Goal: Transaction & Acquisition: Book appointment/travel/reservation

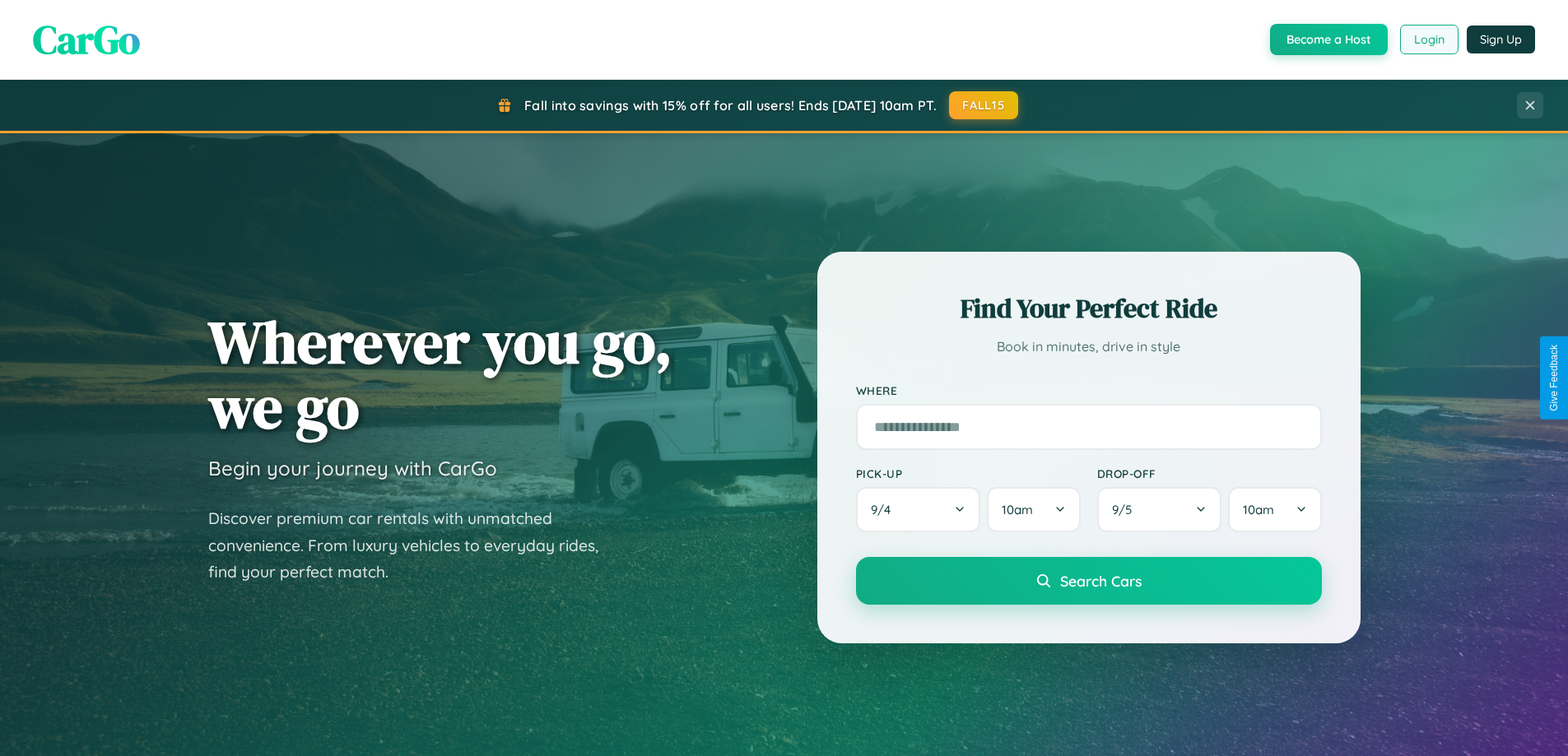
click at [1428, 40] on button "Login" at bounding box center [1428, 39] width 58 height 29
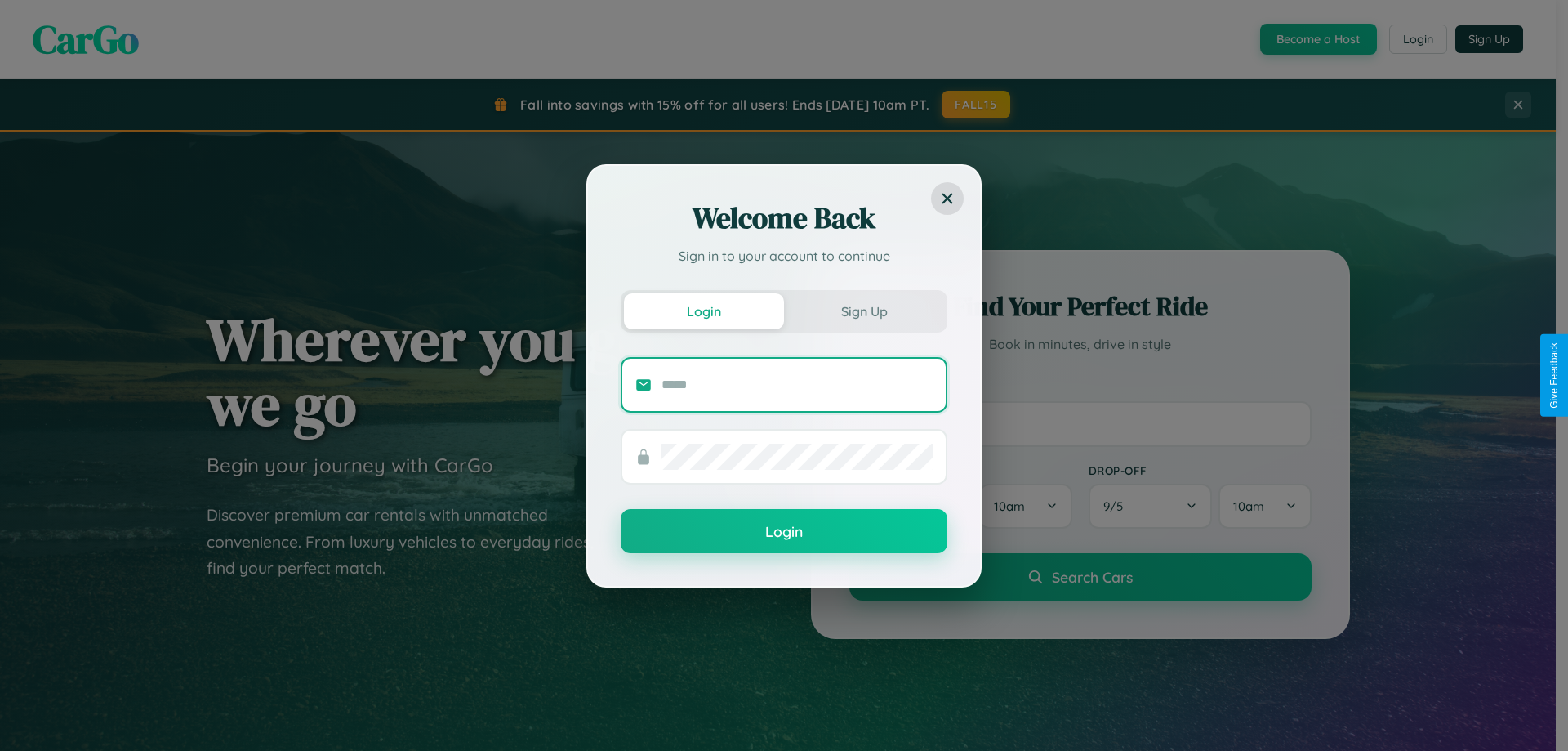
click at [797, 384] on input "text" at bounding box center [797, 384] width 271 height 26
type input "**********"
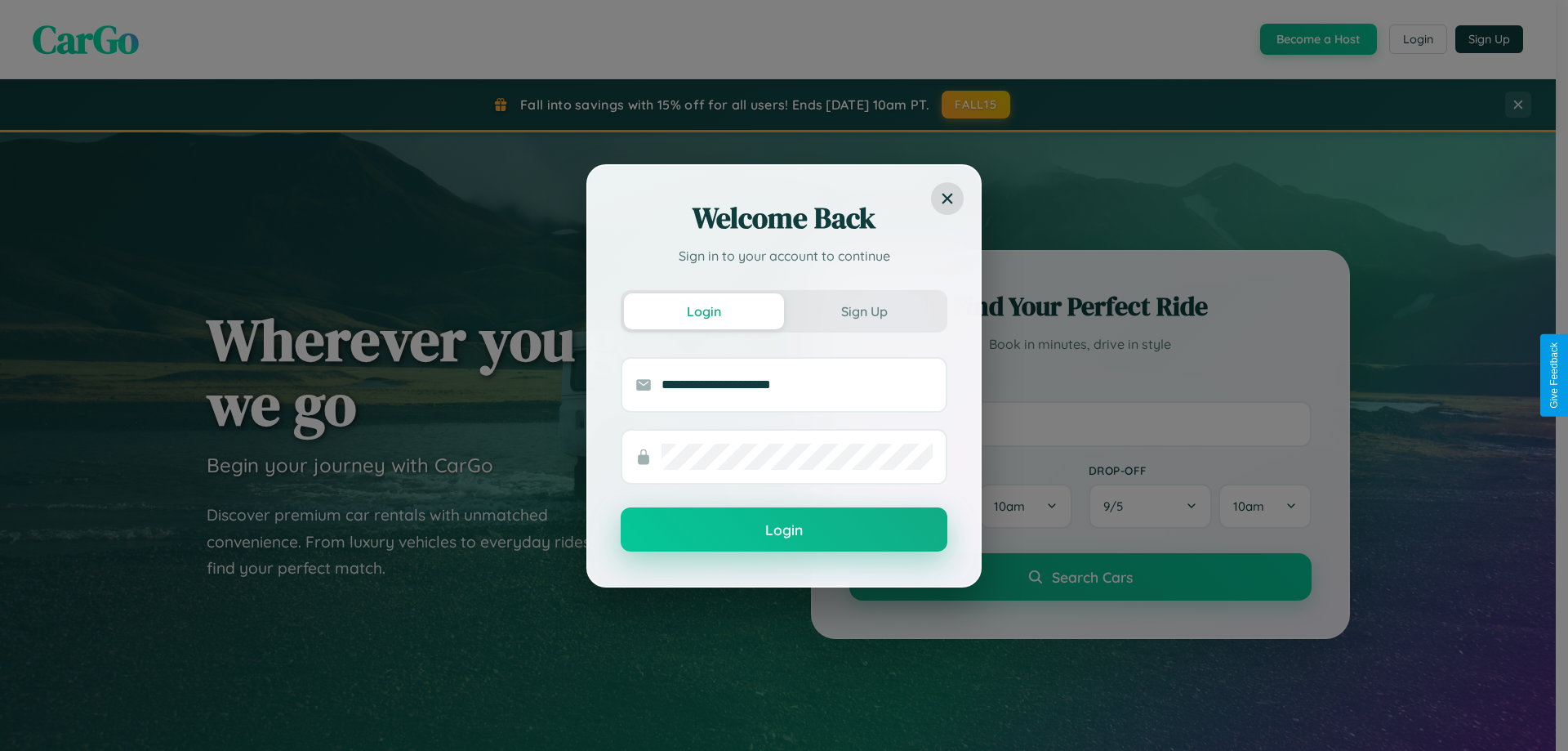
click at [784, 530] on button "Login" at bounding box center [784, 530] width 326 height 44
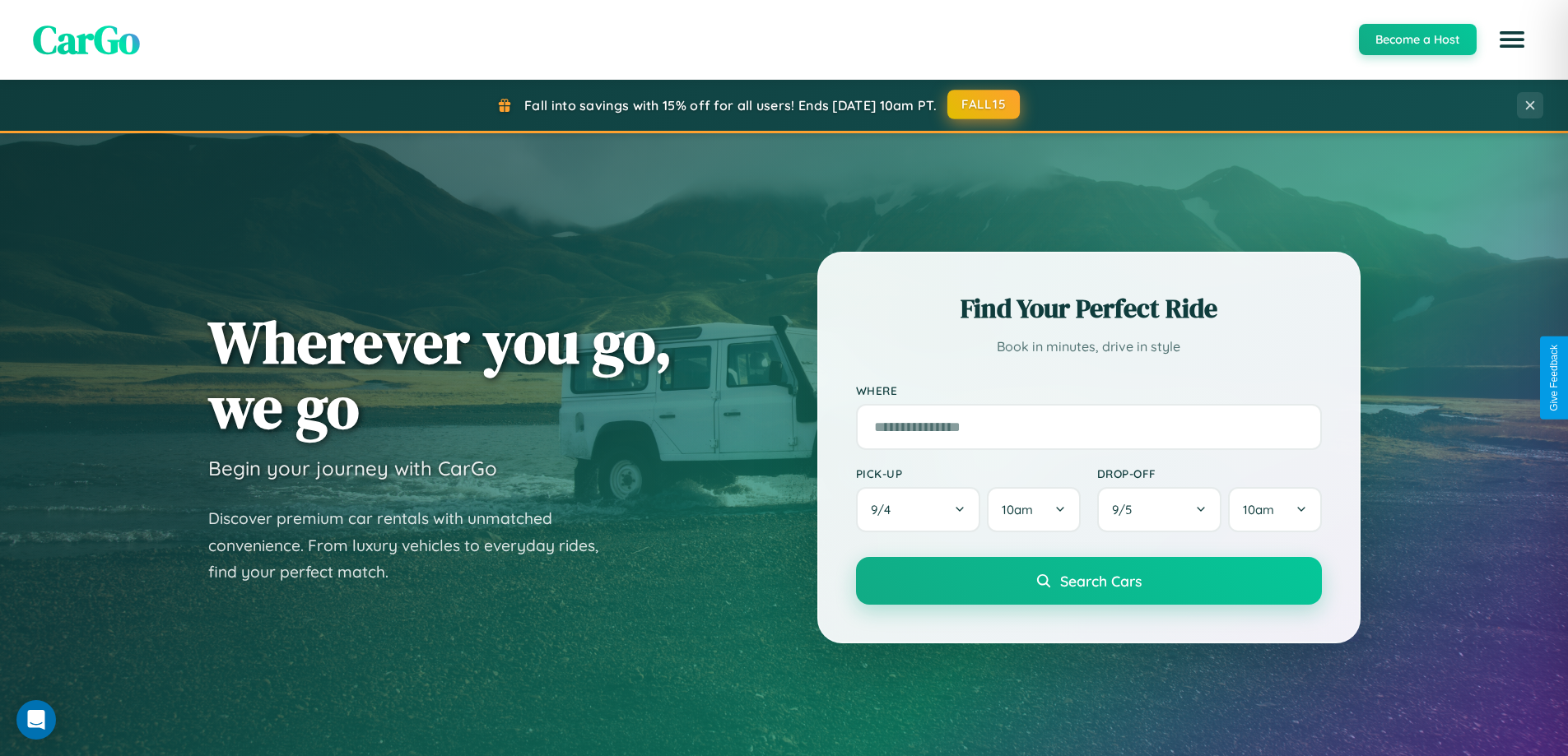
click at [984, 104] on button "FALL15" at bounding box center [983, 104] width 72 height 29
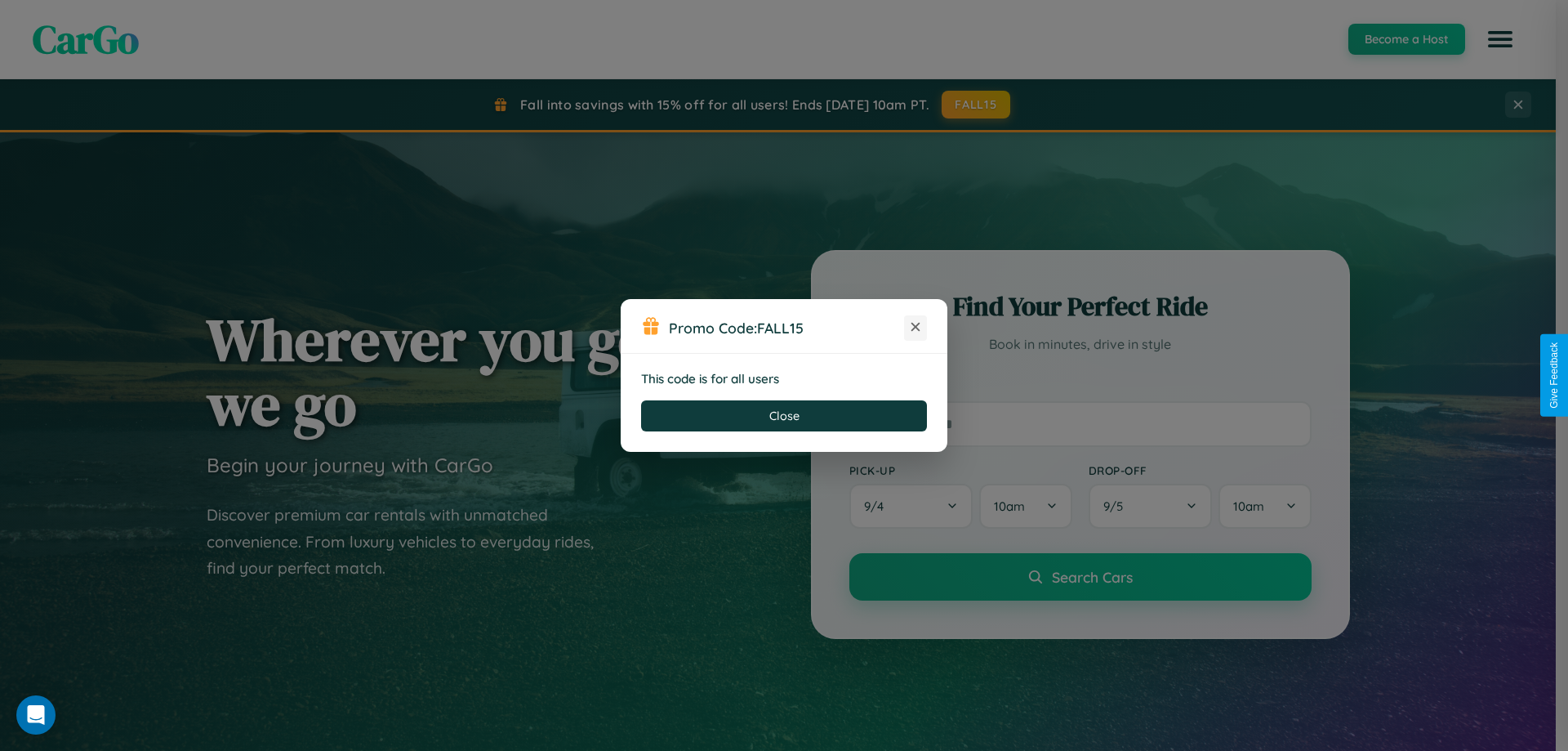
click at [916, 327] on icon at bounding box center [916, 327] width 17 height 17
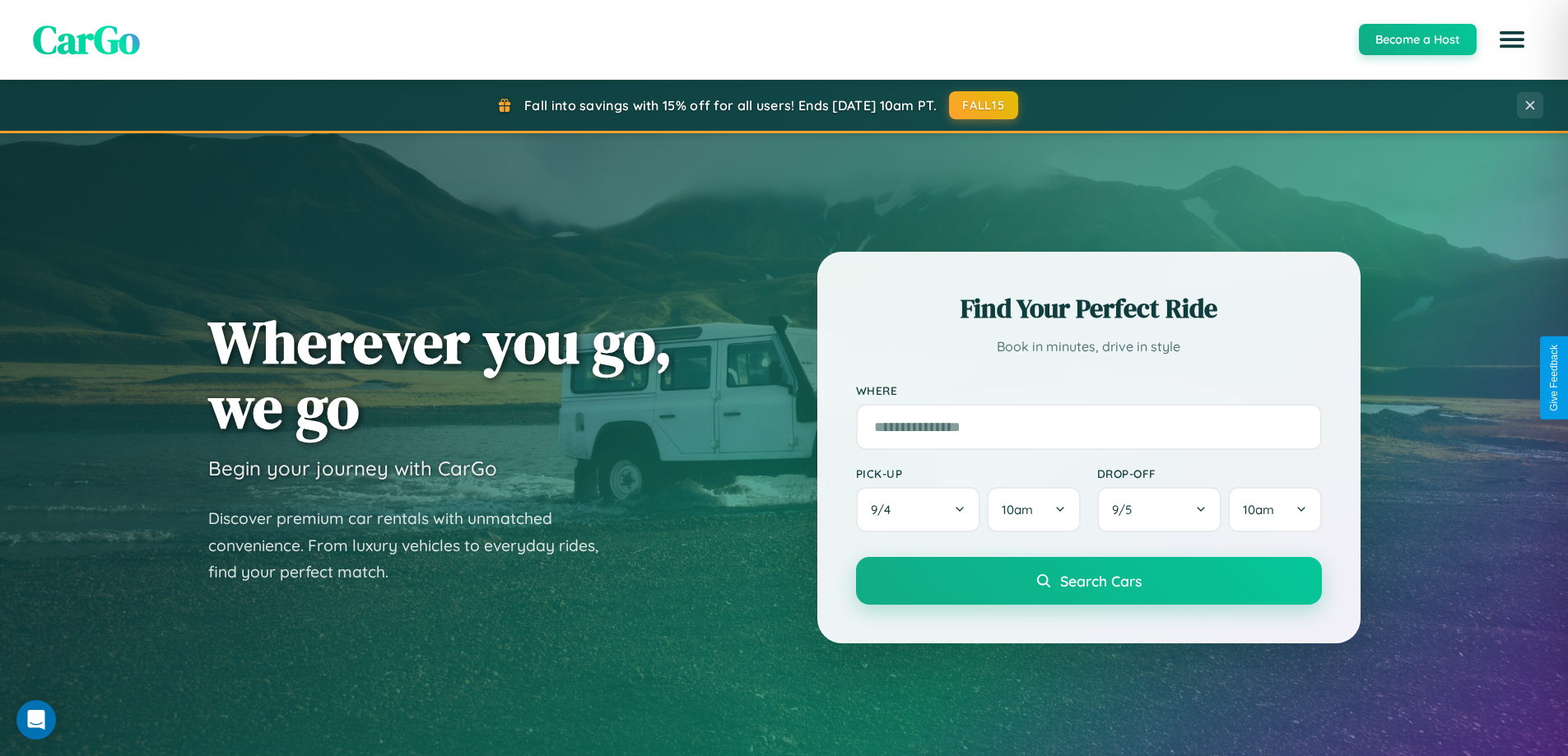
scroll to position [1132, 0]
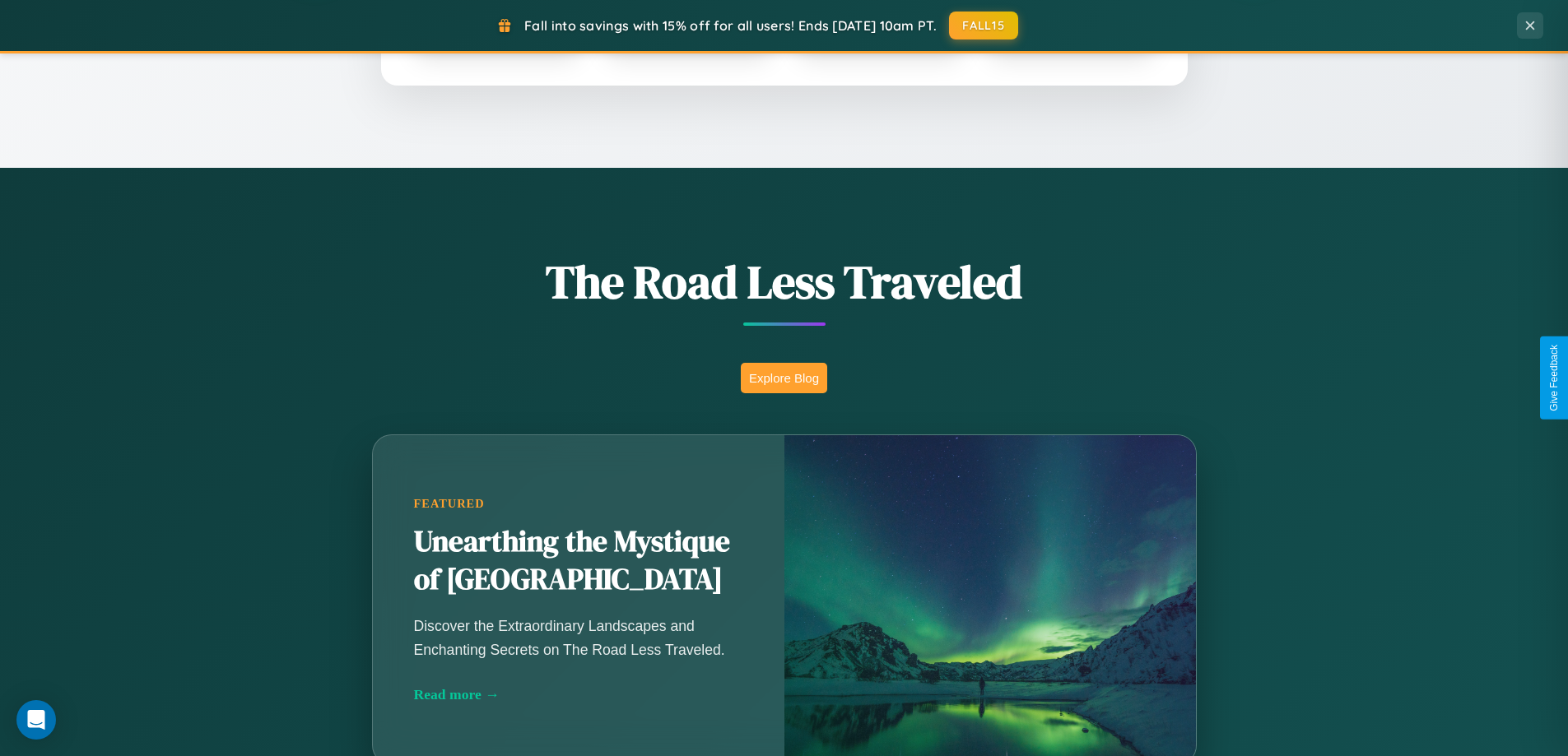
click at [783, 378] on button "Explore Blog" at bounding box center [783, 378] width 87 height 30
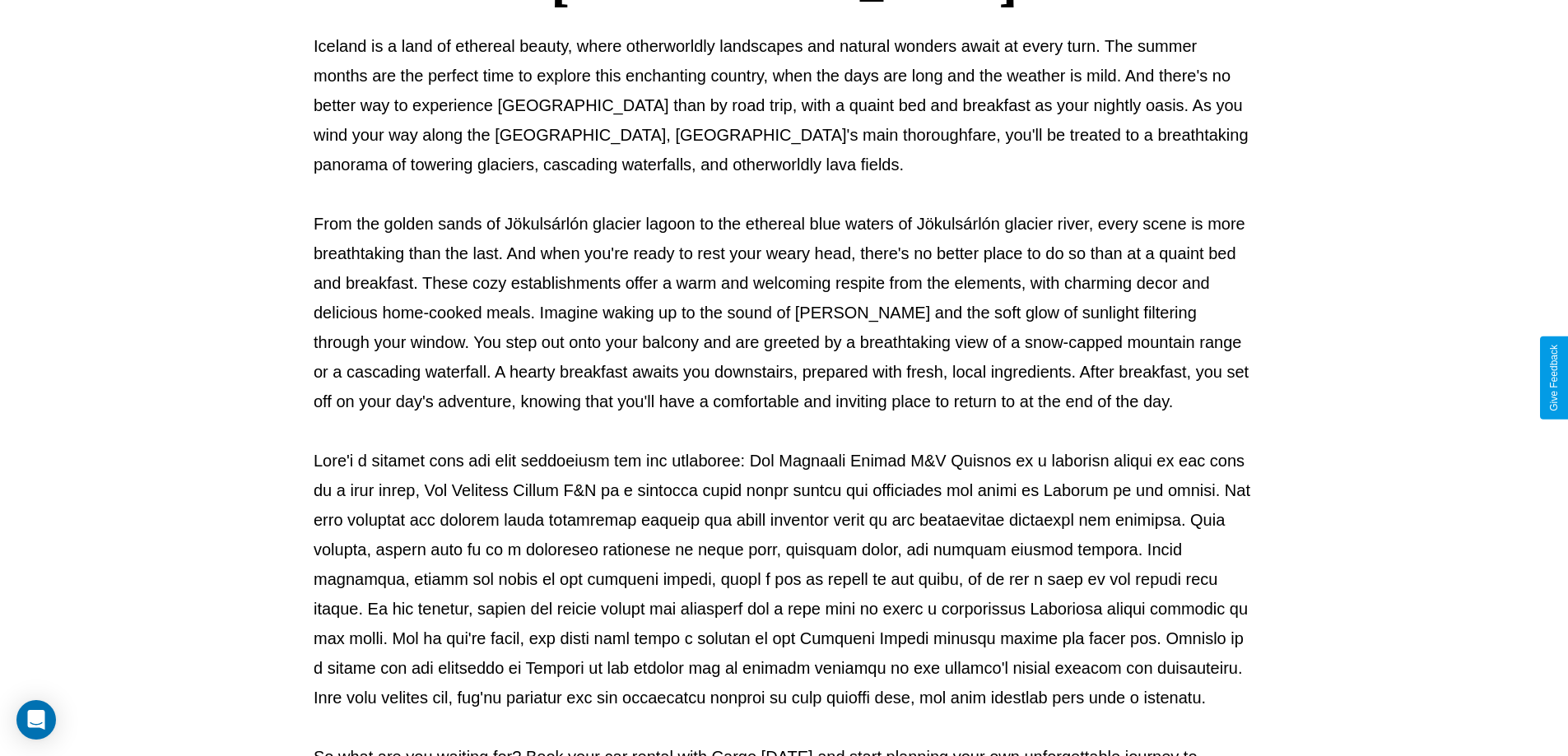
scroll to position [532, 0]
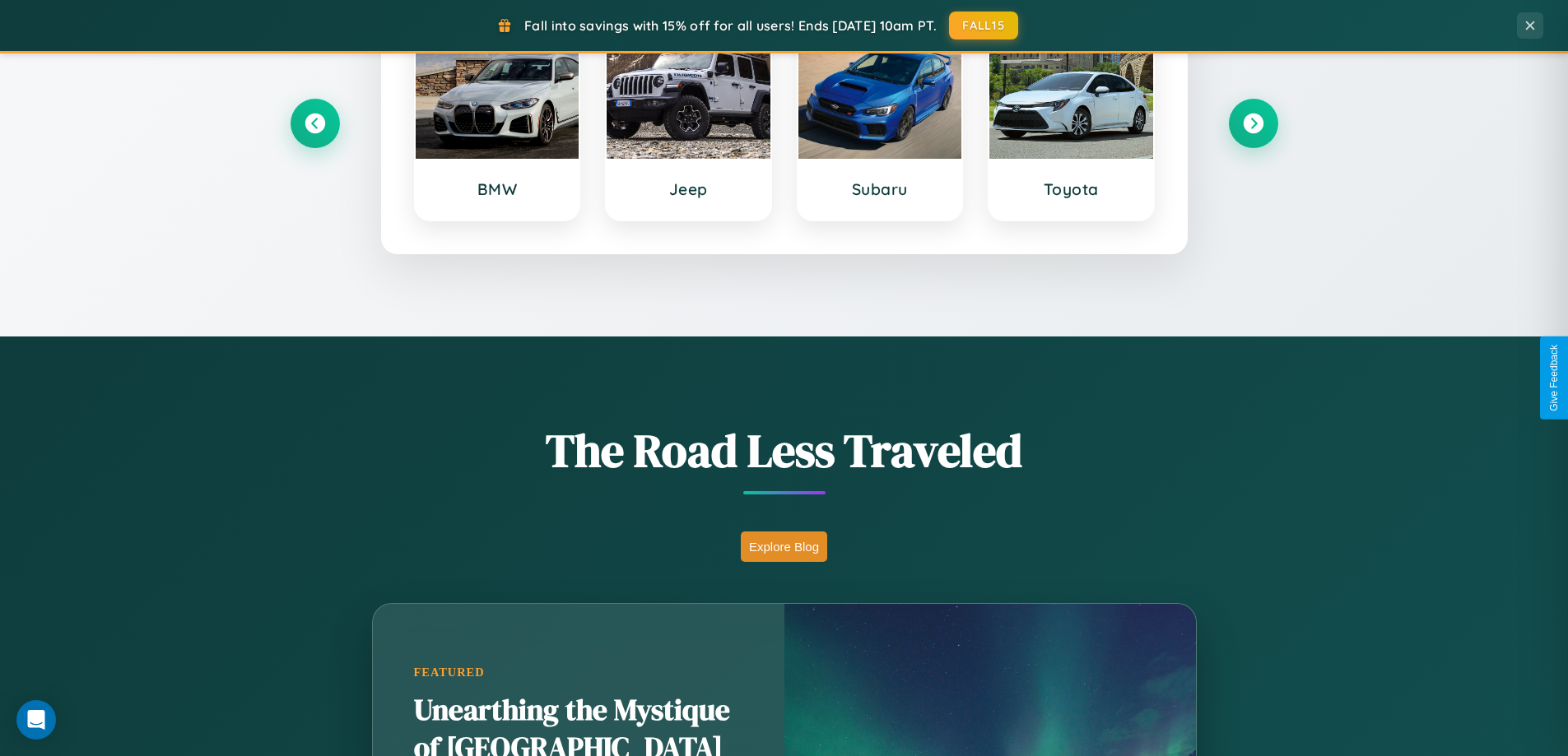
scroll to position [709, 0]
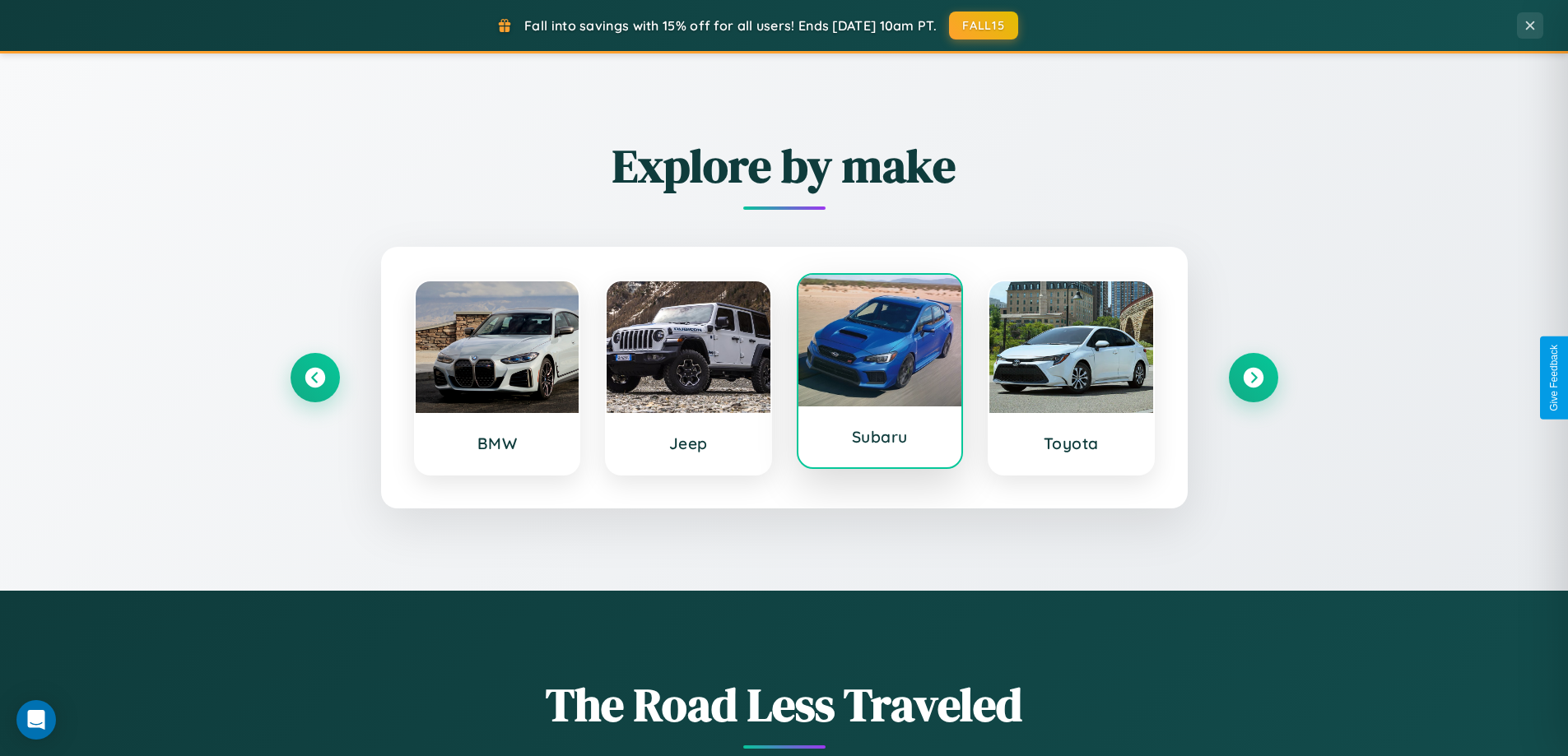
click at [879, 373] on div at bounding box center [880, 341] width 164 height 132
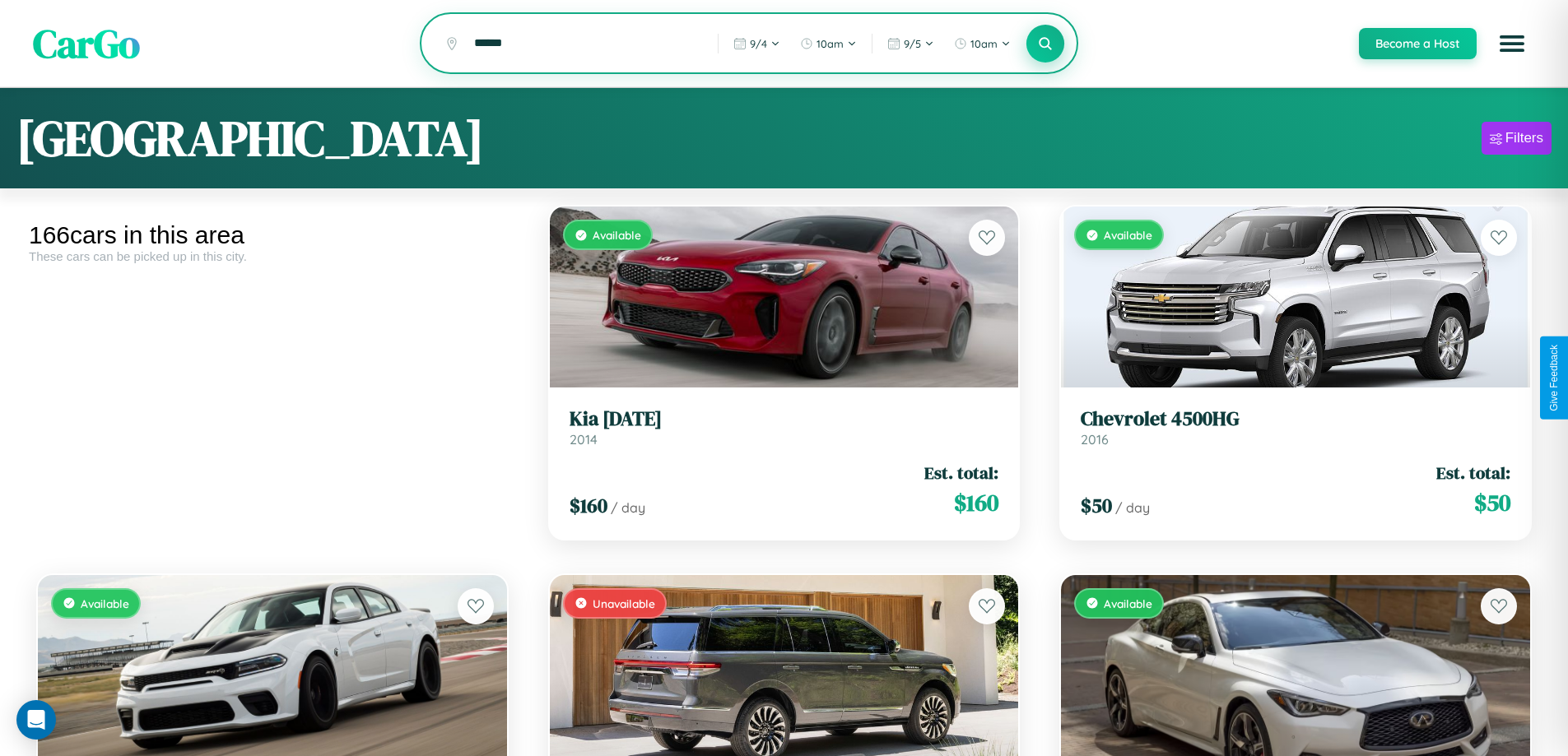
click at [1044, 45] on icon at bounding box center [1046, 43] width 16 height 16
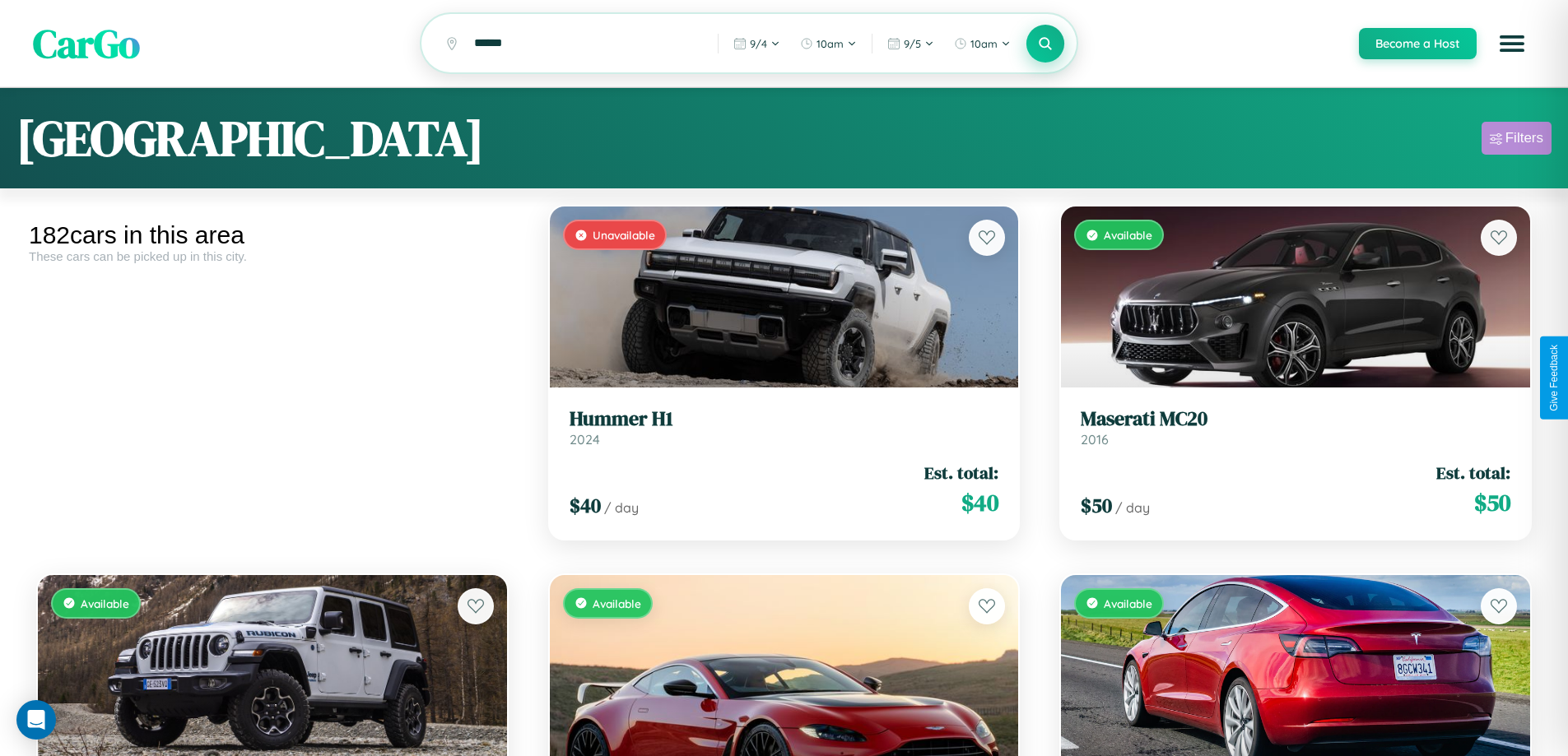
click at [1516, 140] on div "Filters" at bounding box center [1523, 139] width 38 height 17
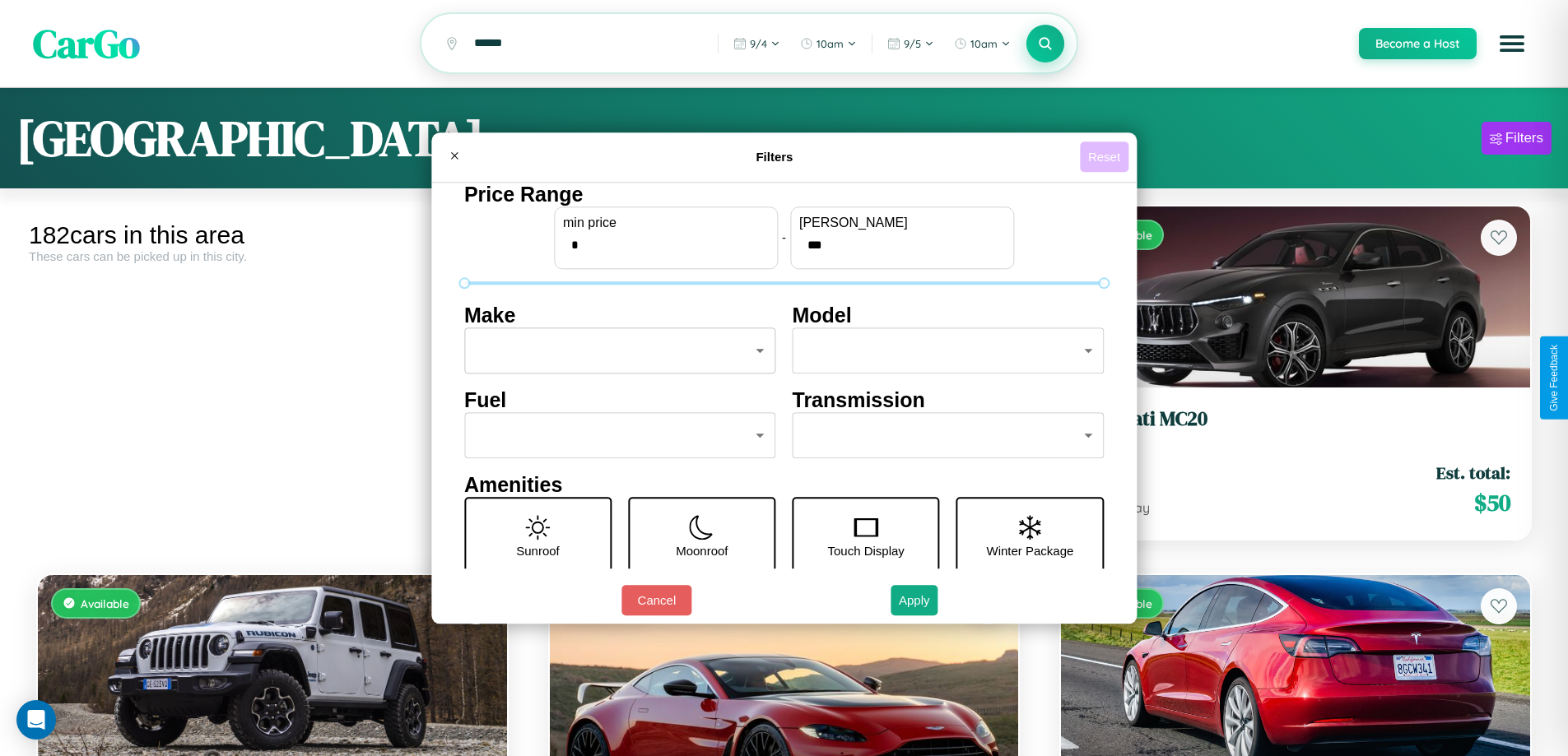
click at [1106, 156] on button "Reset" at bounding box center [1104, 156] width 49 height 30
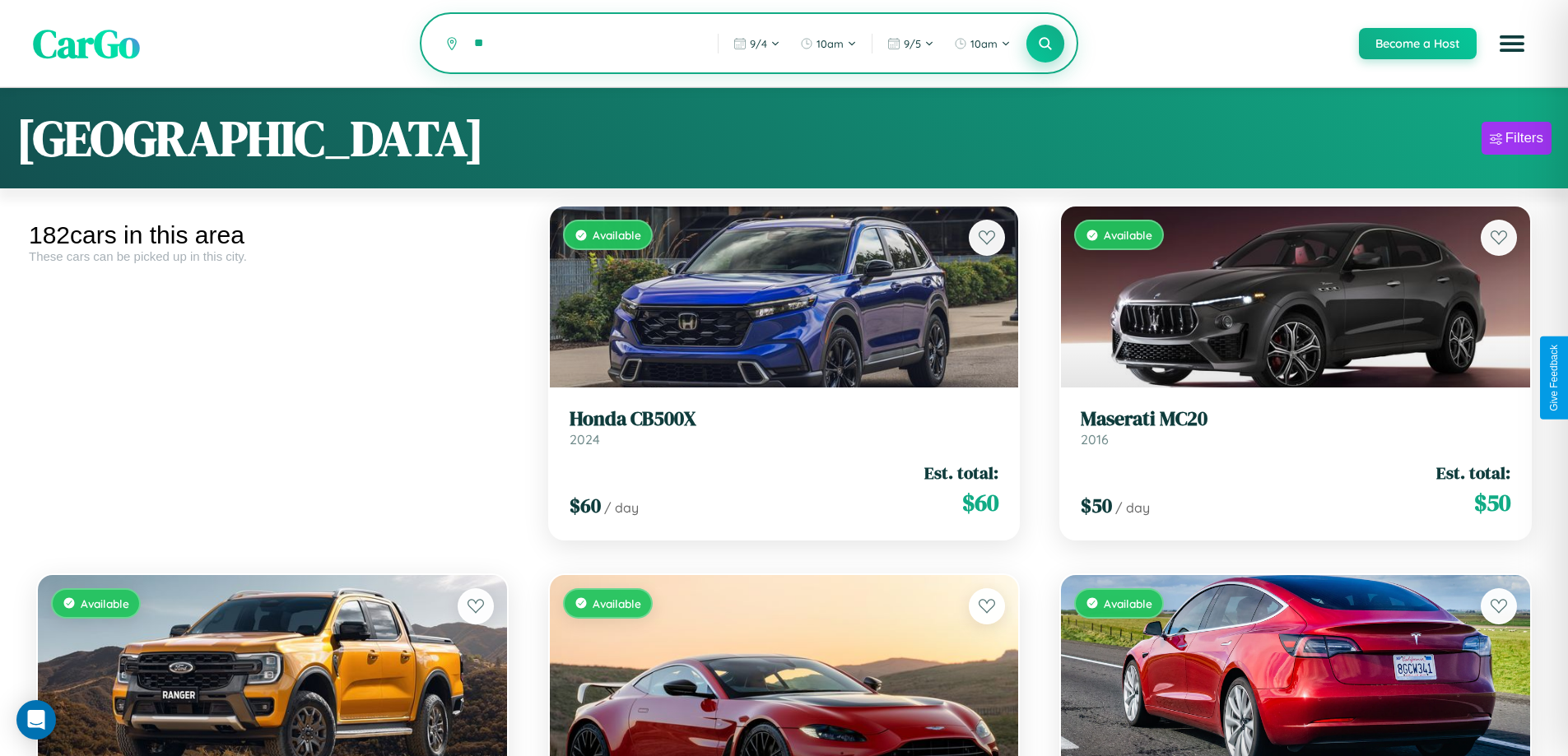
type input "*"
type input "******"
click at [1044, 45] on icon at bounding box center [1046, 43] width 16 height 16
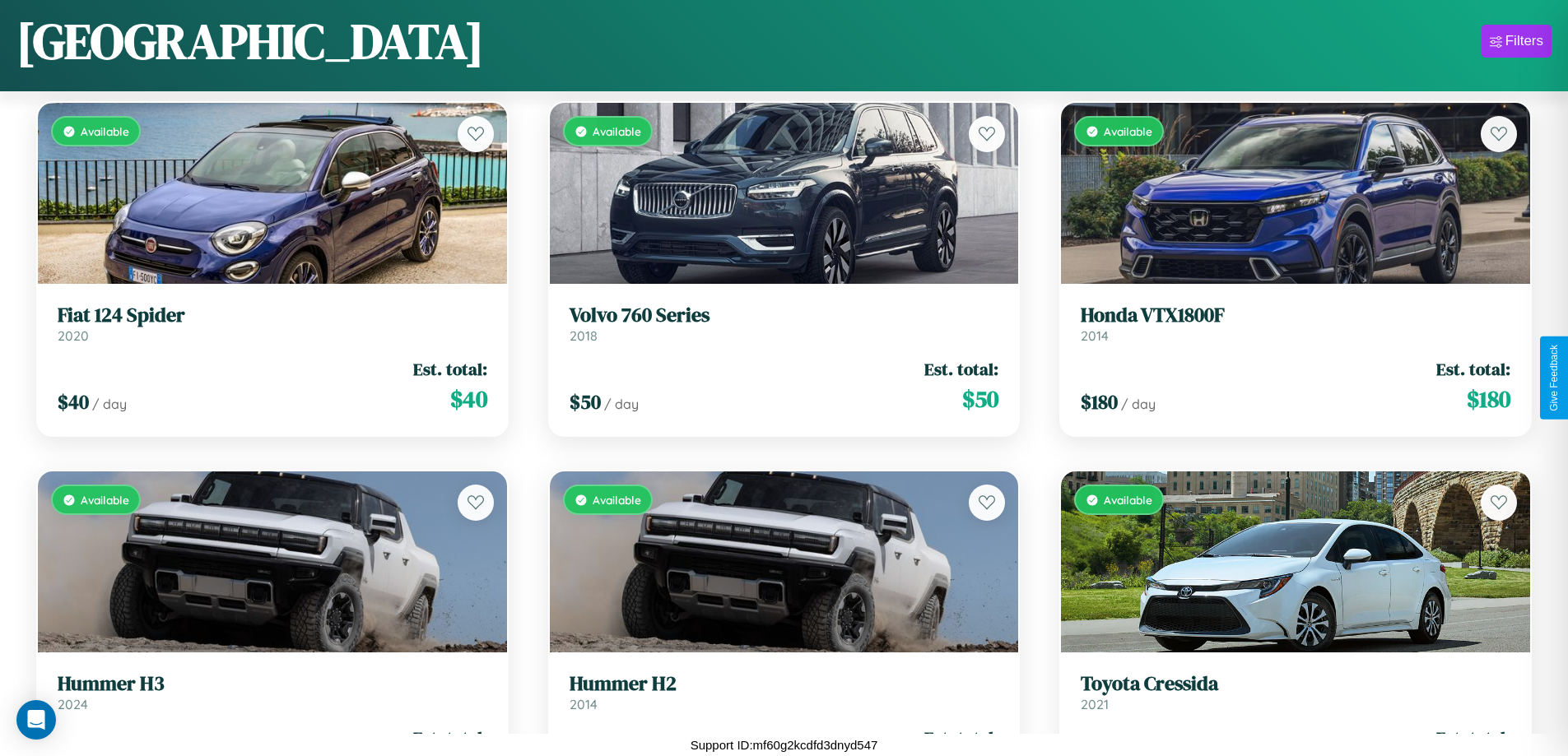
scroll to position [20862, 0]
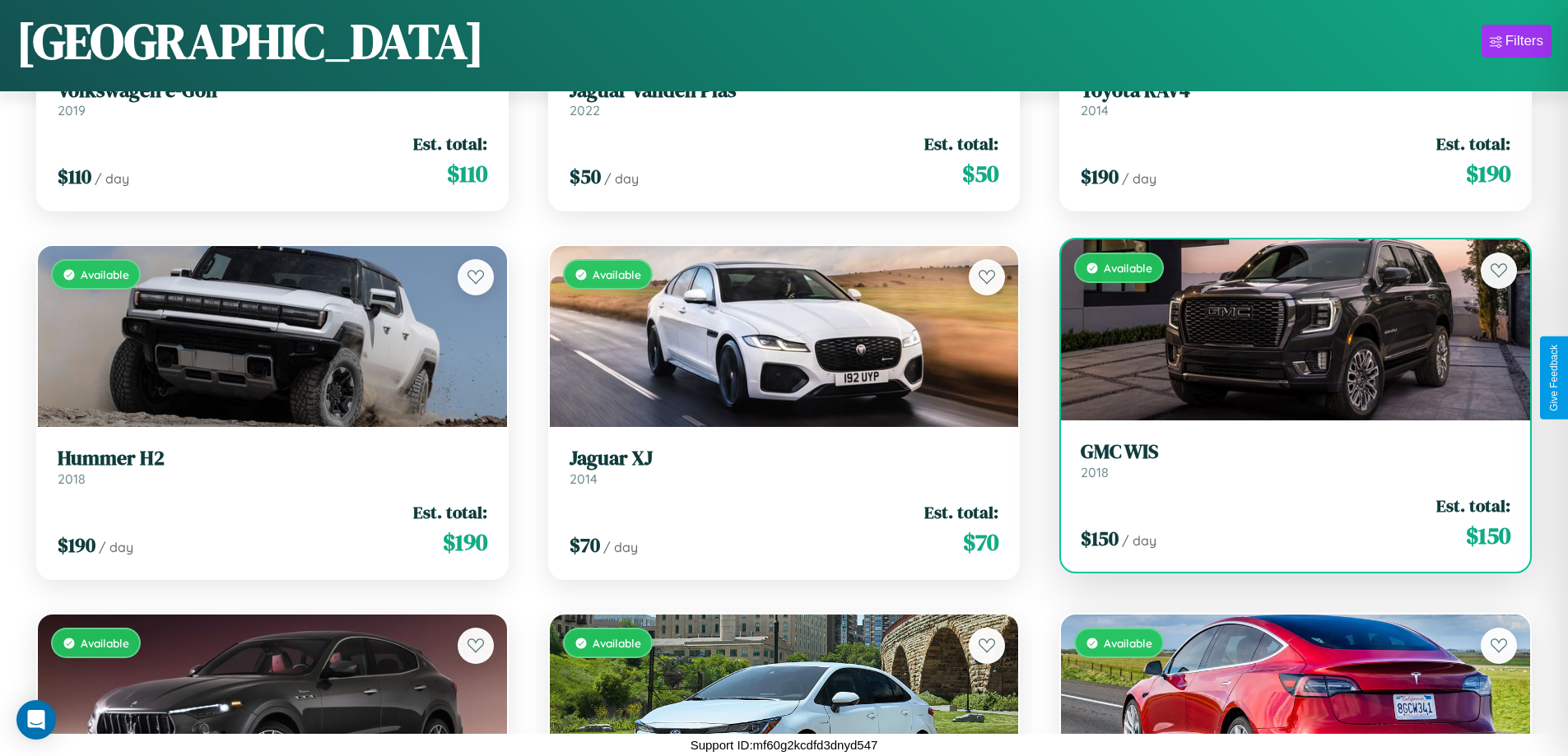
click at [1285, 334] on div "Available" at bounding box center [1295, 330] width 469 height 181
click at [1285, 330] on div "Available" at bounding box center [1295, 330] width 469 height 181
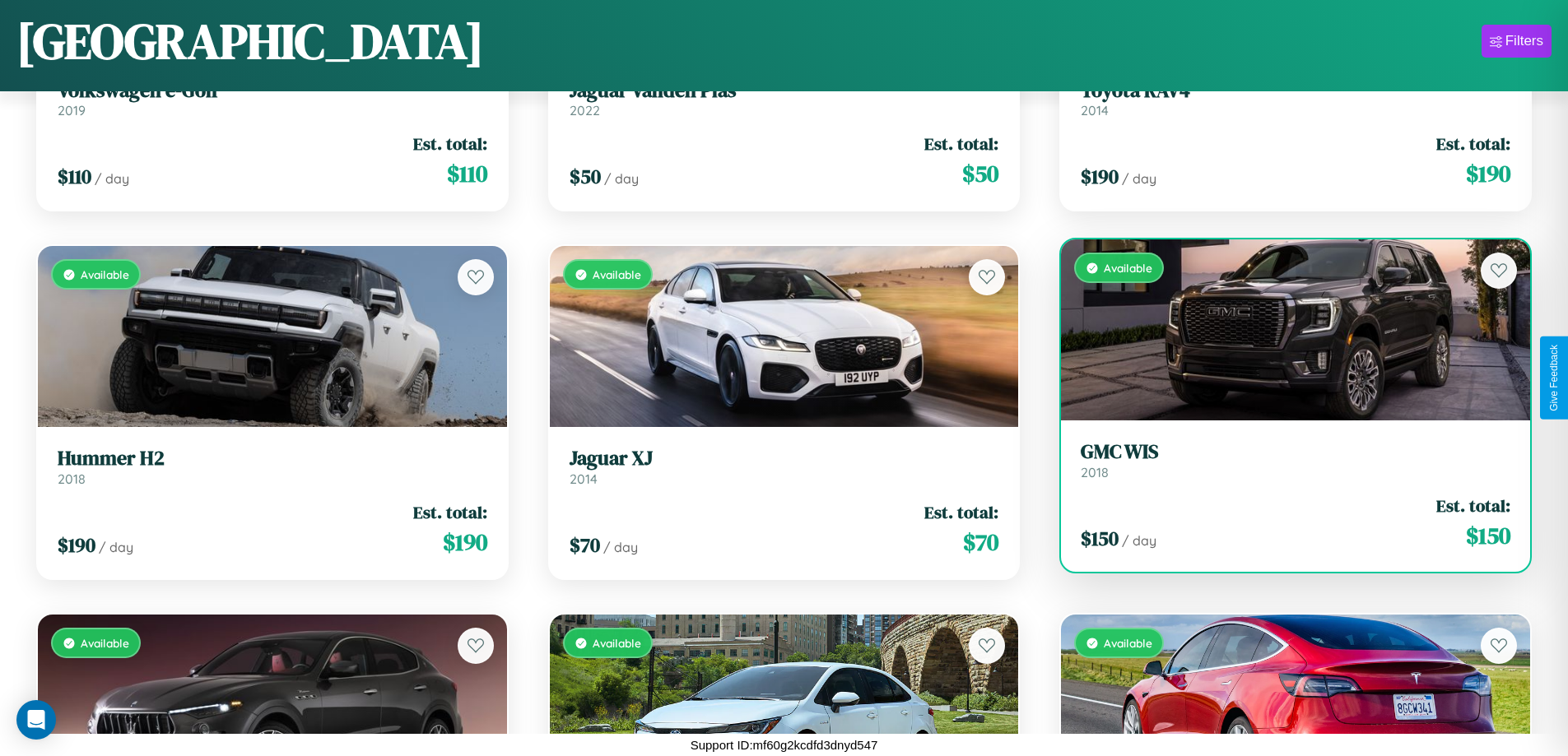
click at [1285, 330] on div "Available" at bounding box center [1295, 330] width 469 height 181
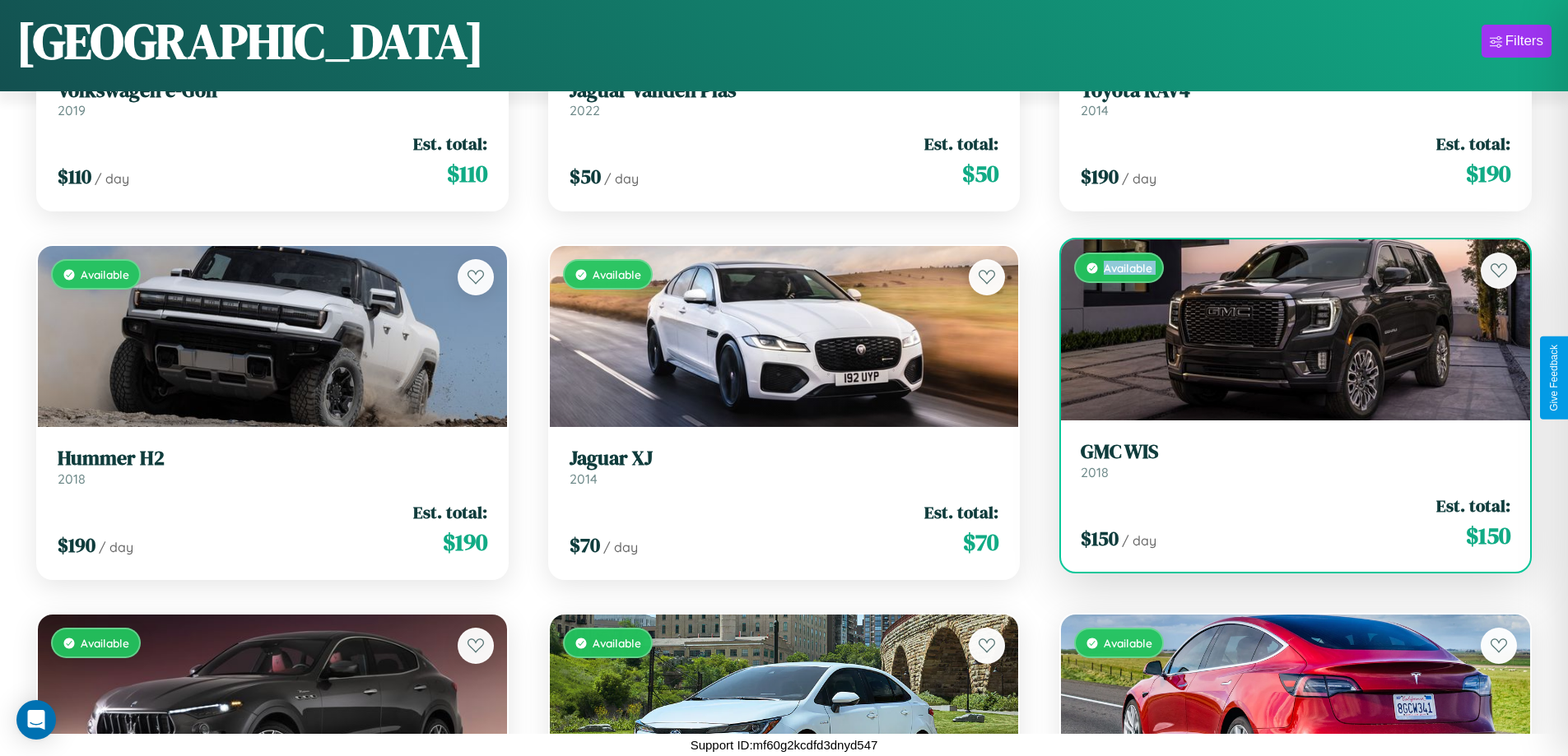
click at [1285, 330] on div "Available" at bounding box center [1295, 330] width 469 height 181
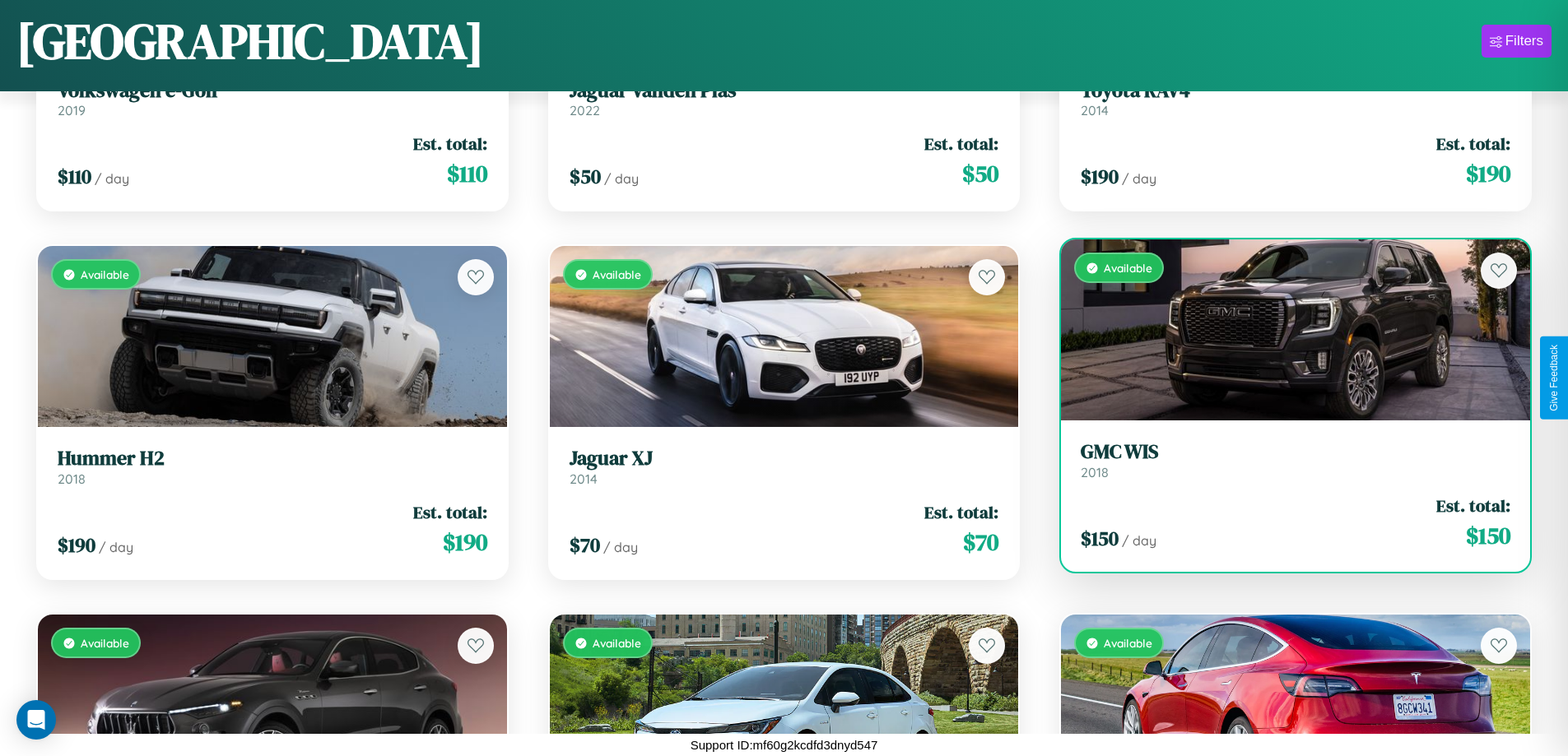
click at [1285, 330] on div "Available" at bounding box center [1295, 330] width 469 height 181
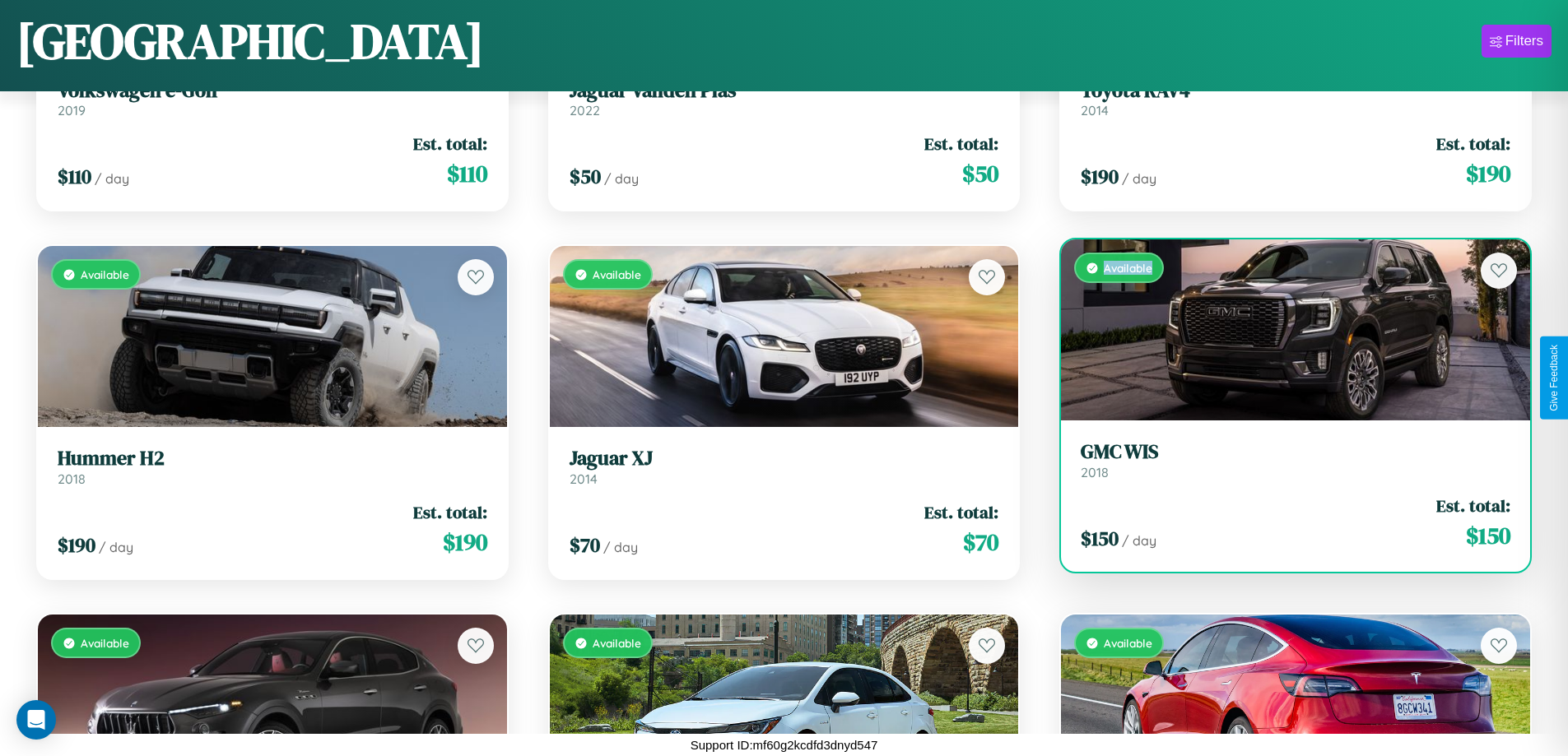
click at [1285, 330] on div "Available" at bounding box center [1295, 330] width 469 height 181
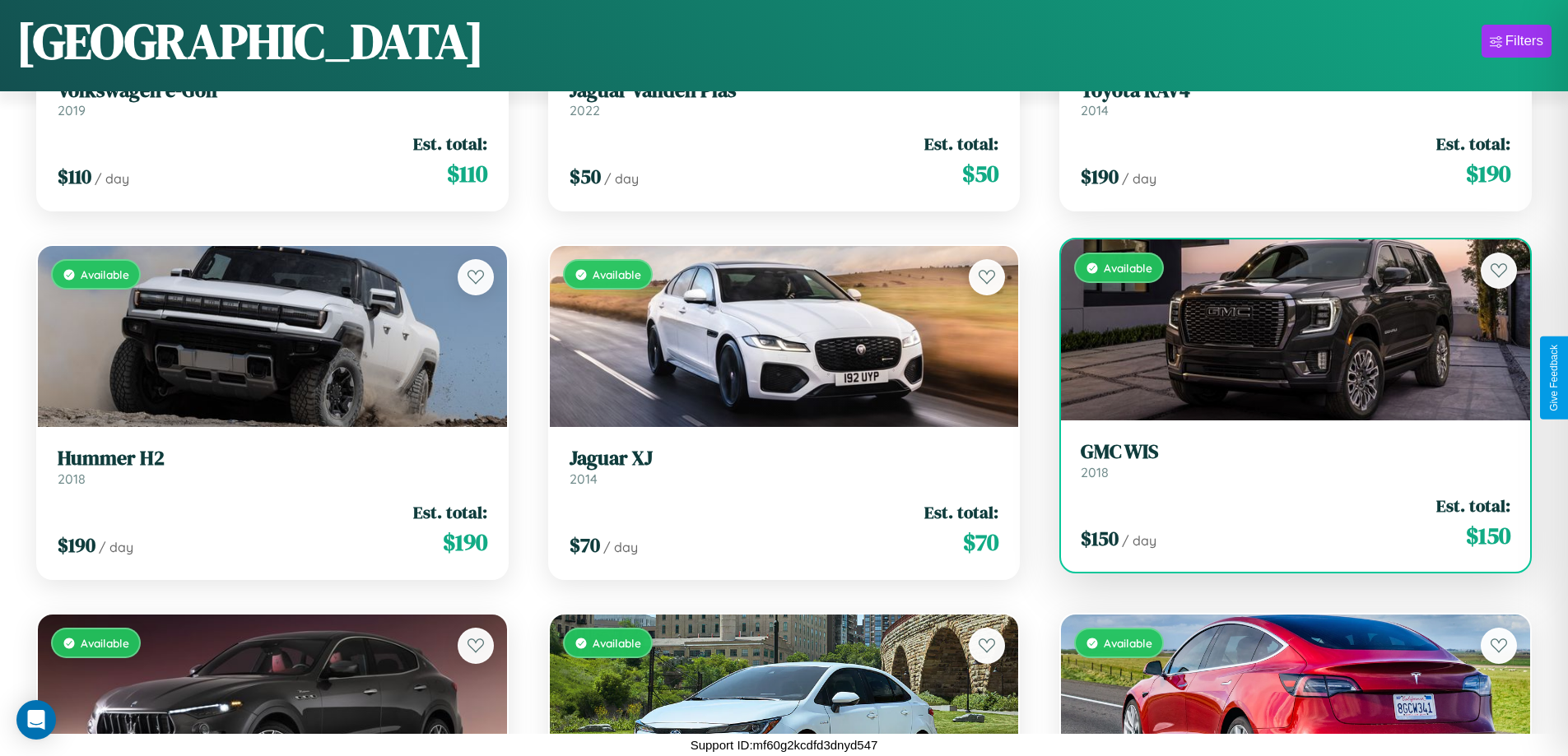
click at [1285, 460] on h3 "GMC WIS" at bounding box center [1295, 452] width 430 height 24
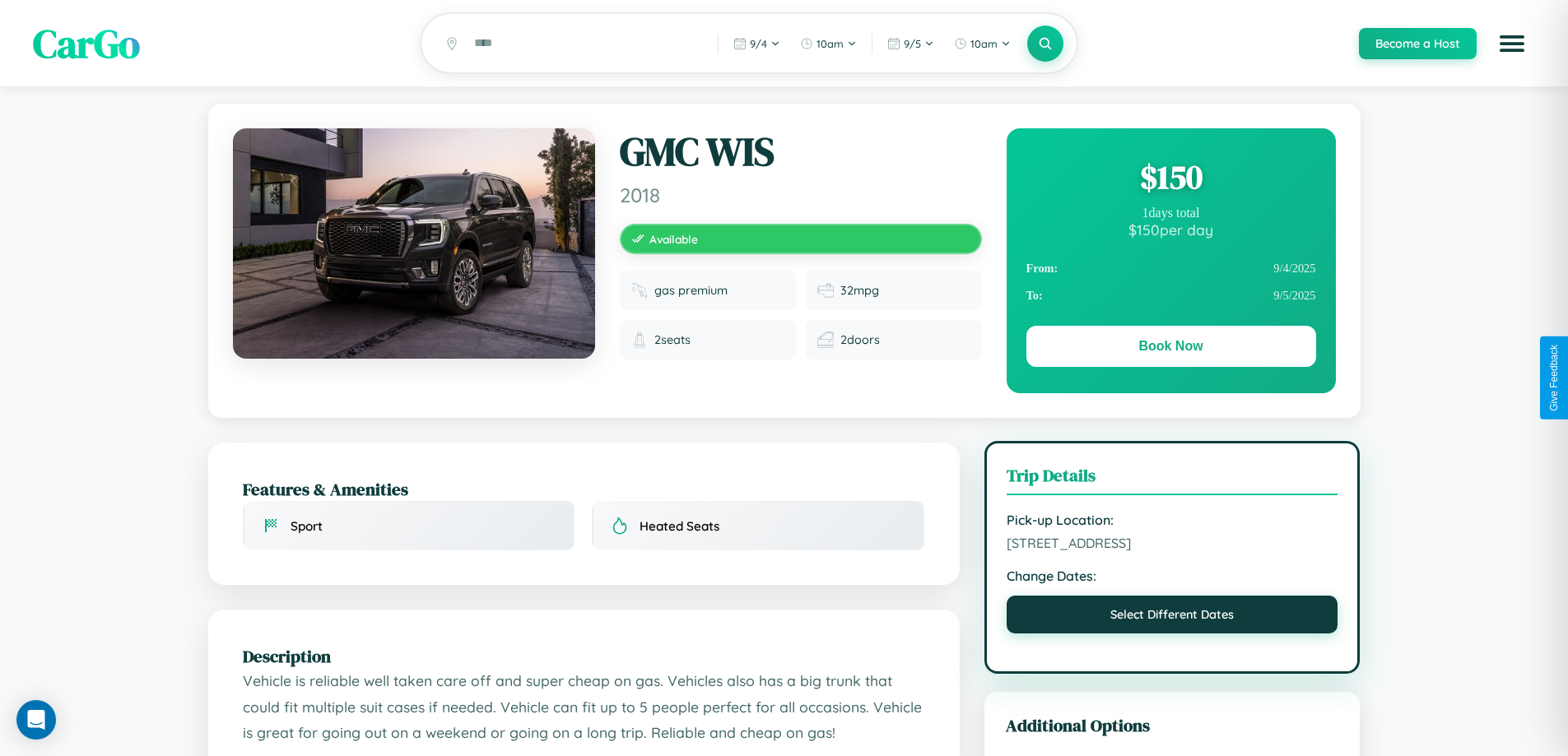
click at [1172, 619] on button "Select Different Dates" at bounding box center [1172, 614] width 331 height 38
select select "*"
select select "****"
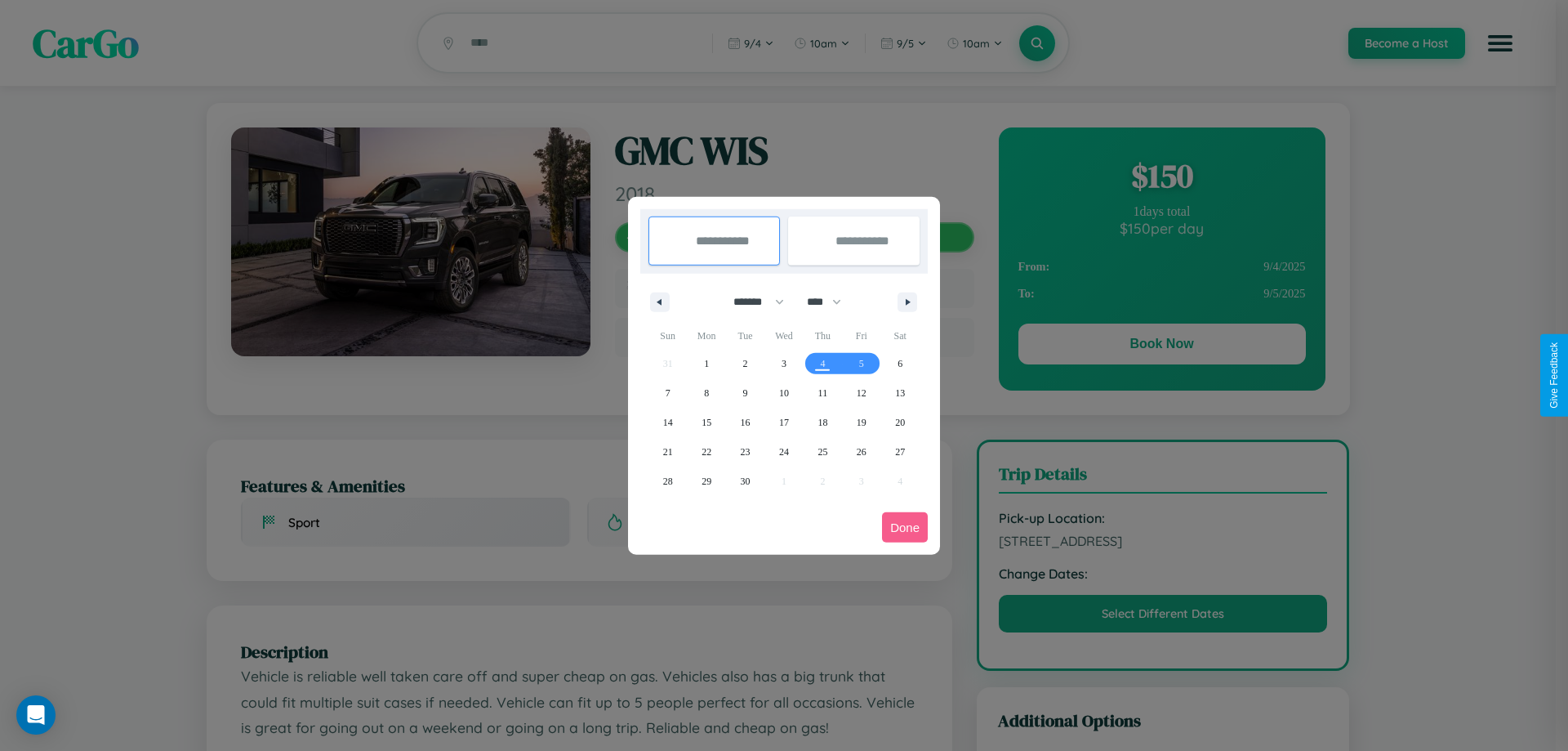
drag, startPoint x: 751, startPoint y: 302, endPoint x: 784, endPoint y: 327, distance: 41.4
click at [751, 302] on select "******* ******** ***** ***** *** **** **** ****** ********* ******* ******** **…" at bounding box center [756, 302] width 69 height 27
select select "**"
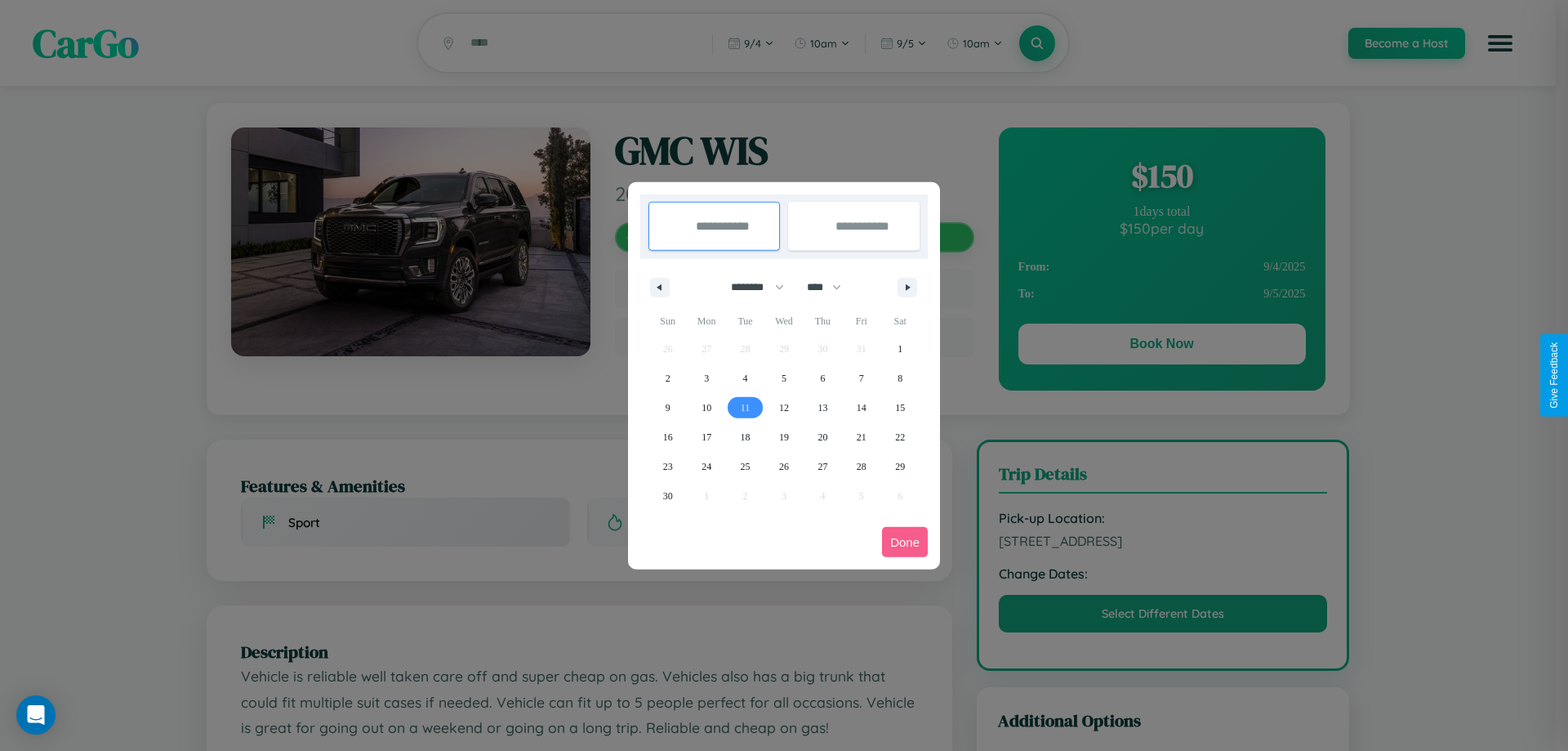
click at [745, 407] on span "11" at bounding box center [746, 408] width 10 height 29
type input "**********"
click at [783, 407] on span "12" at bounding box center [784, 408] width 10 height 29
type input "**********"
click at [905, 542] on button "Done" at bounding box center [905, 542] width 46 height 30
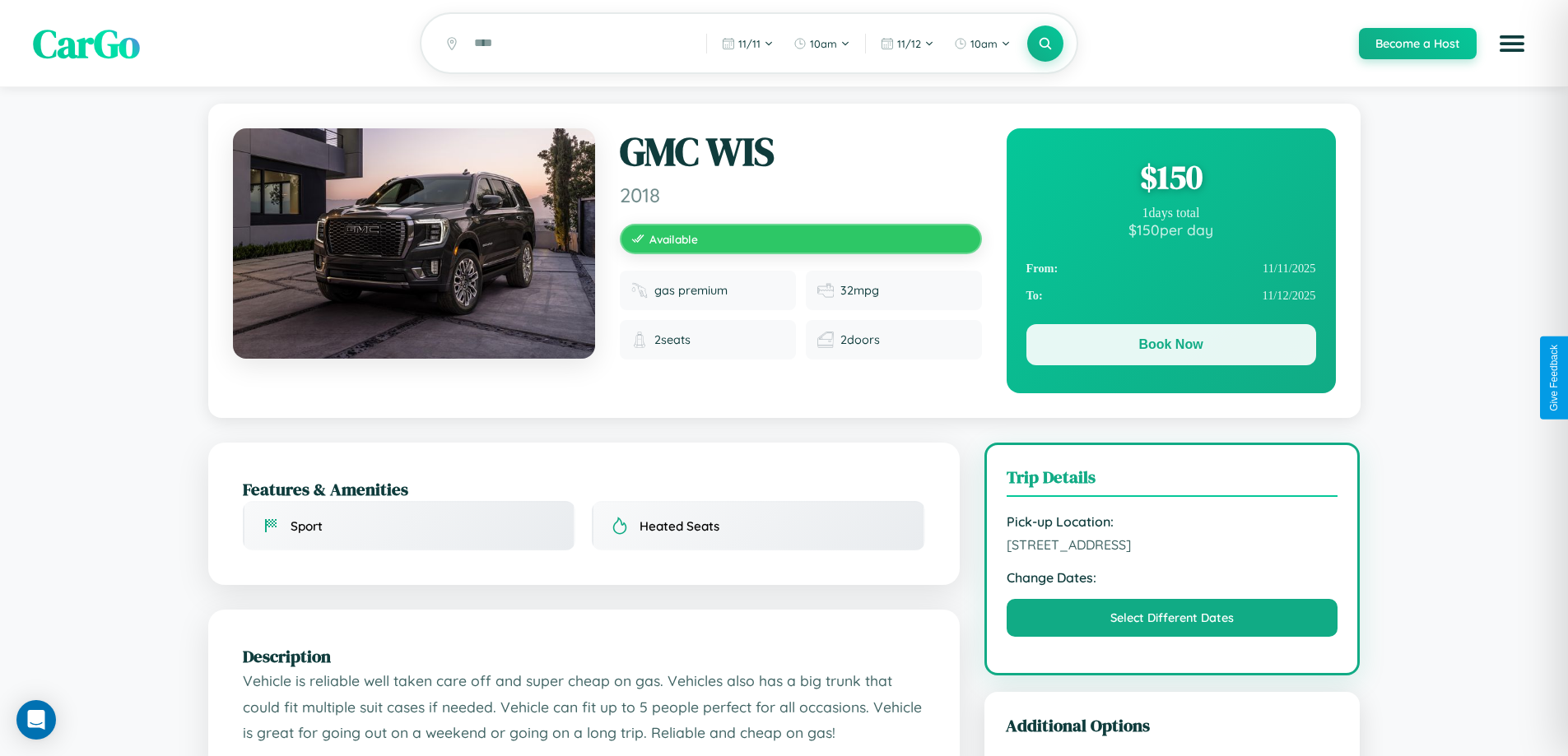
click at [1170, 348] on button "Book Now" at bounding box center [1171, 344] width 289 height 41
